Goal: Task Accomplishment & Management: Manage account settings

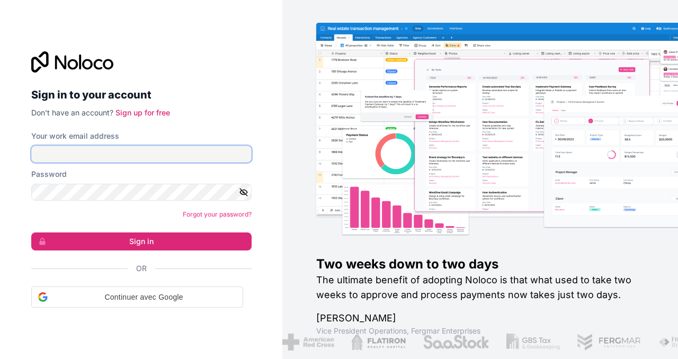
click at [155, 156] on input "Your work email address" at bounding box center [141, 154] width 220 height 17
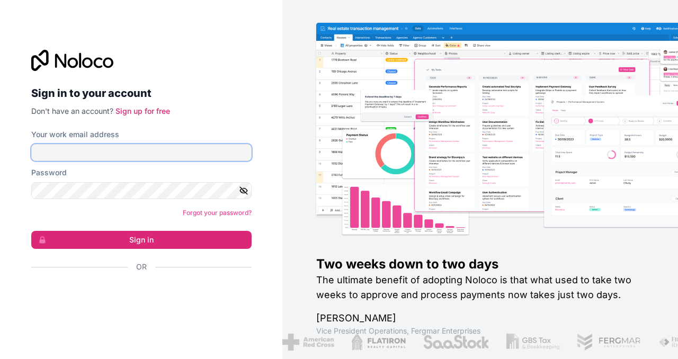
type input "**********"
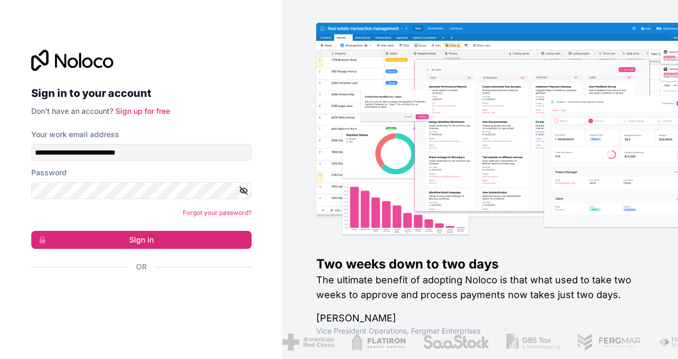
click at [250, 194] on button "button" at bounding box center [245, 190] width 13 height 17
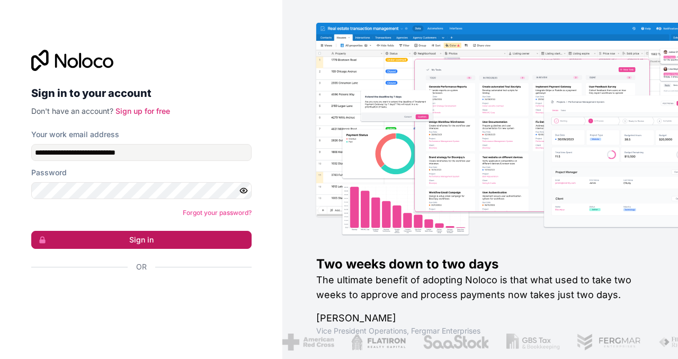
click at [198, 242] on button "Sign in" at bounding box center [141, 240] width 220 height 18
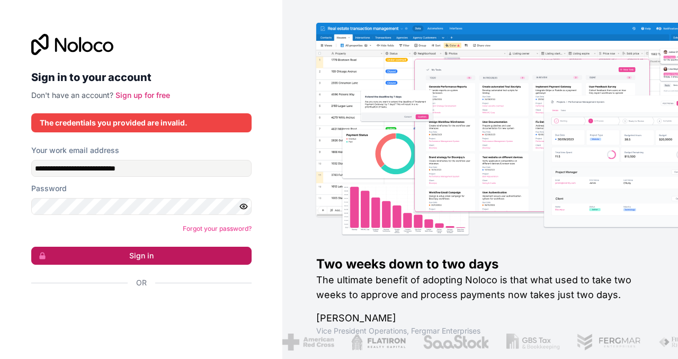
click at [128, 254] on button "Sign in" at bounding box center [141, 256] width 220 height 18
click at [141, 255] on button "Sign in" at bounding box center [141, 256] width 220 height 18
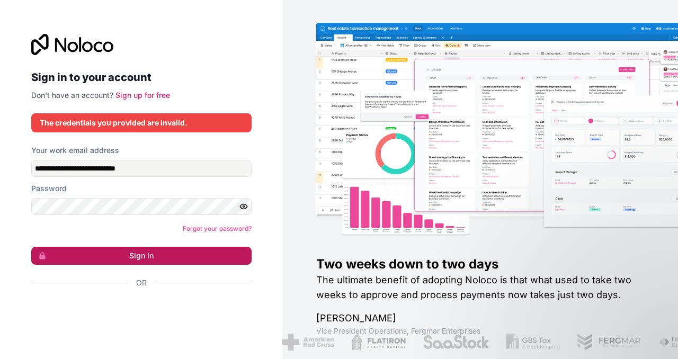
click at [175, 256] on button "Sign in" at bounding box center [141, 256] width 220 height 18
click at [180, 253] on button "Sign in" at bounding box center [141, 256] width 220 height 18
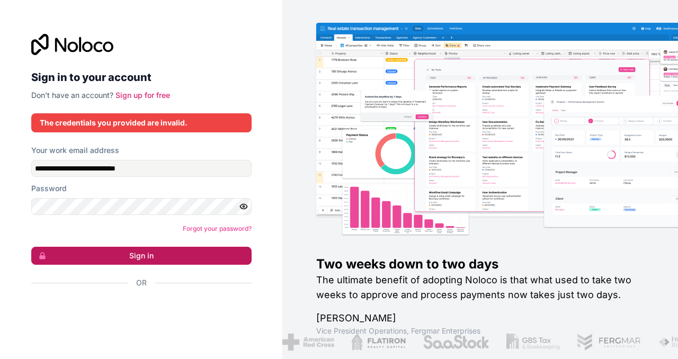
click at [127, 251] on button "Sign in" at bounding box center [141, 256] width 220 height 18
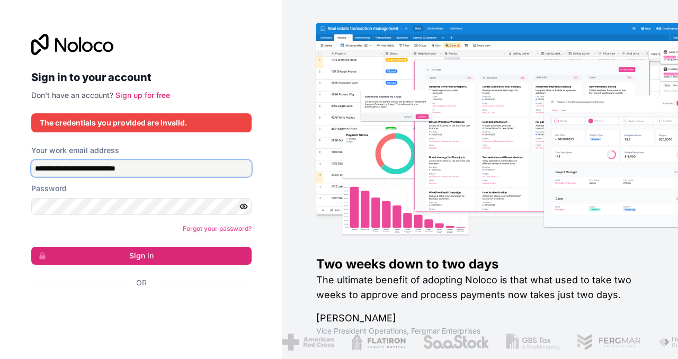
click at [134, 165] on input "**********" at bounding box center [141, 168] width 220 height 17
click at [156, 168] on input "**********" at bounding box center [141, 168] width 220 height 17
click at [168, 126] on div "The credentials you provided are invalid." at bounding box center [141, 123] width 203 height 11
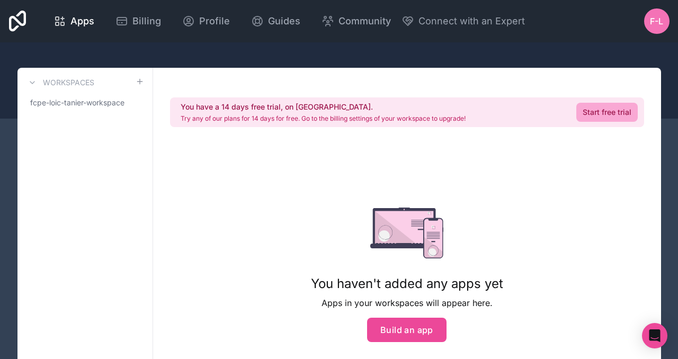
click at [655, 17] on span "F-L" at bounding box center [656, 21] width 13 height 13
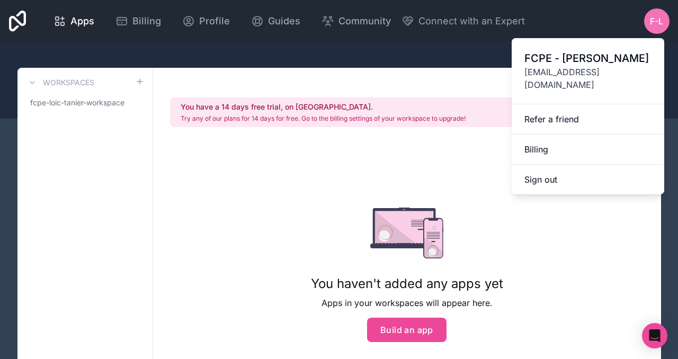
click at [655, 17] on span "F-L" at bounding box center [656, 21] width 13 height 13
click at [283, 197] on div "You have a 14 days free trial, on [GEOGRAPHIC_DATA]. Try any of our plans for 1…" at bounding box center [407, 247] width 508 height 359
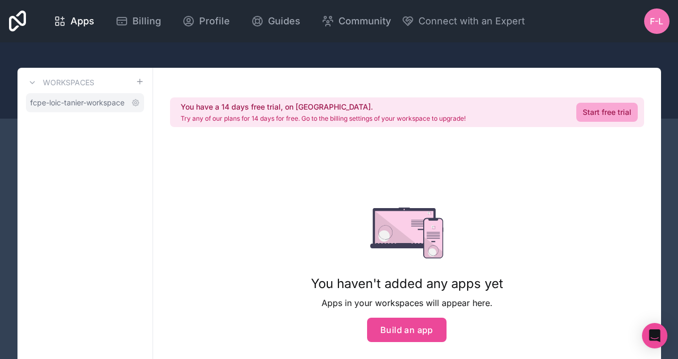
click at [63, 101] on span "fcpe-loic-tanier-workspace" at bounding box center [77, 102] width 94 height 11
click at [77, 28] on span "Apps" at bounding box center [82, 21] width 24 height 15
click at [84, 23] on span "Apps" at bounding box center [82, 21] width 24 height 15
click at [85, 24] on span "Apps" at bounding box center [82, 21] width 24 height 15
click at [84, 104] on span "fcpe-loic-tanier-workspace" at bounding box center [77, 102] width 94 height 11
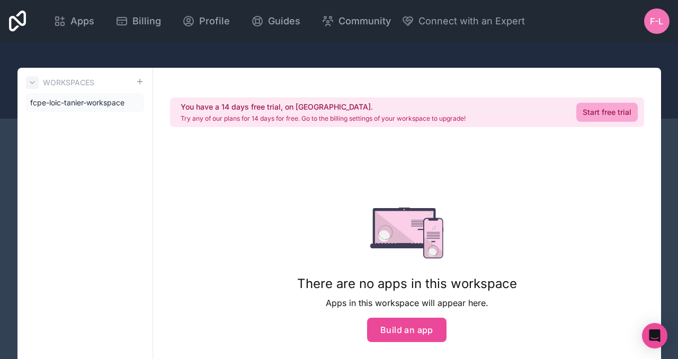
click at [36, 82] on icon at bounding box center [32, 82] width 8 height 8
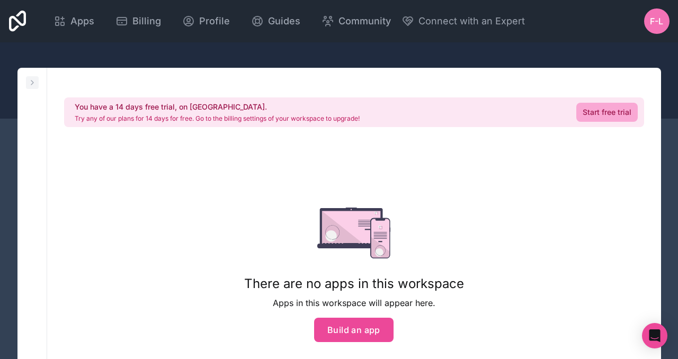
click at [36, 82] on icon at bounding box center [32, 82] width 8 height 8
